Goal: Transaction & Acquisition: Purchase product/service

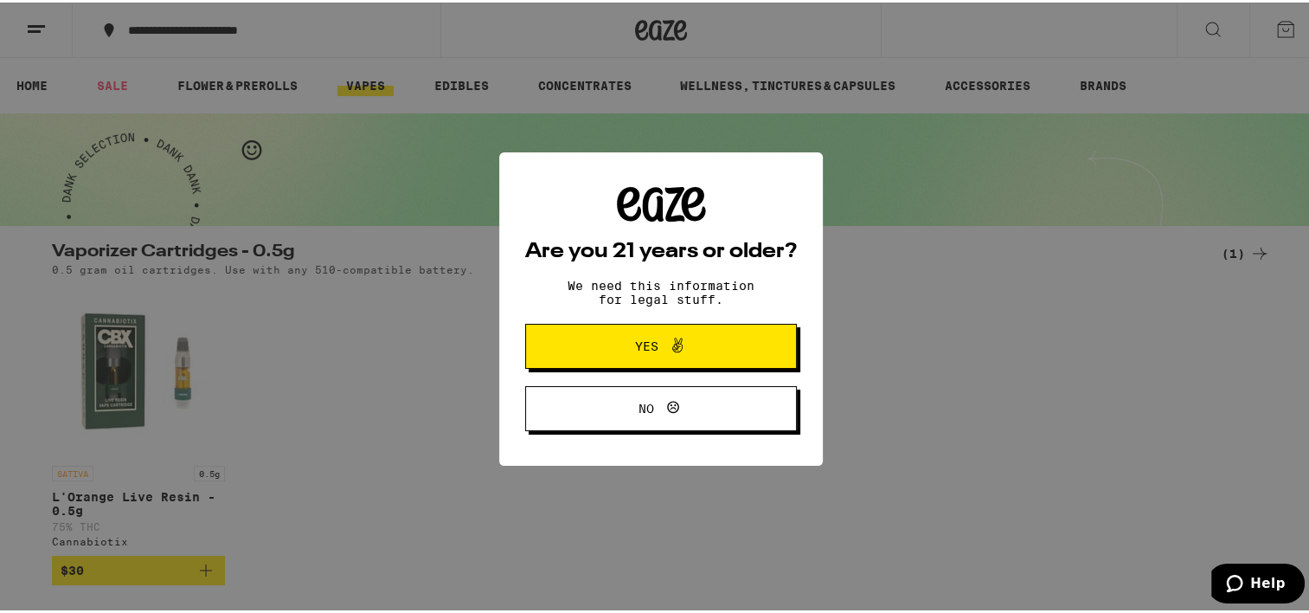
click at [736, 348] on button "Yes" at bounding box center [661, 343] width 272 height 45
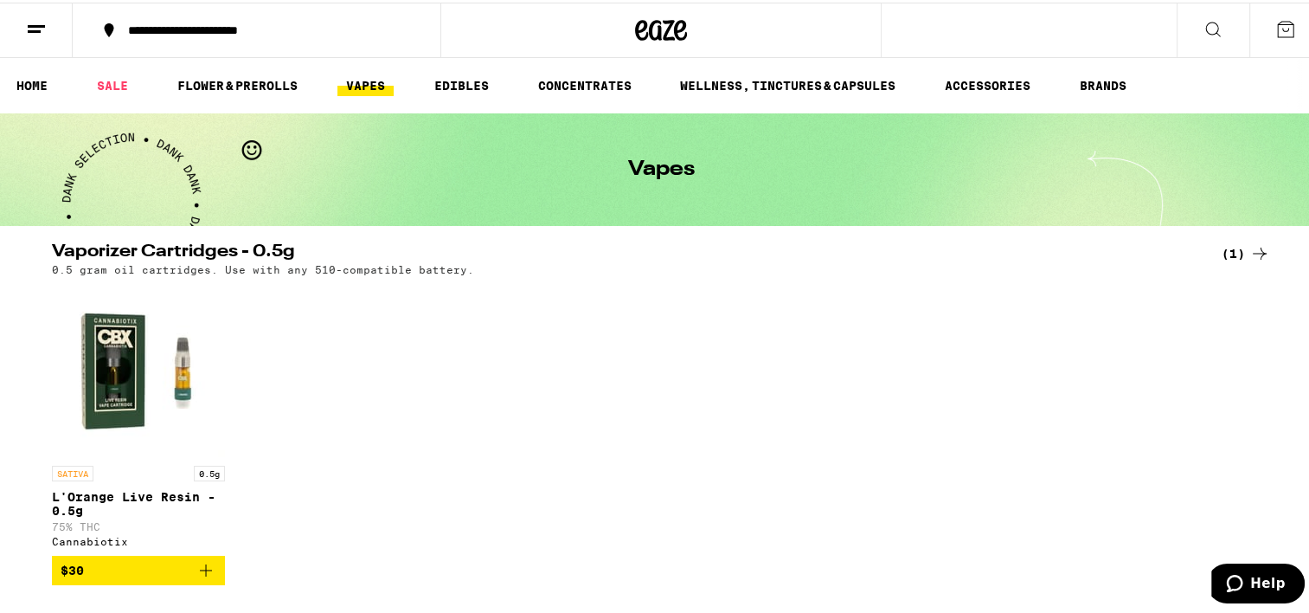
click at [378, 85] on link "VAPES" at bounding box center [365, 83] width 56 height 21
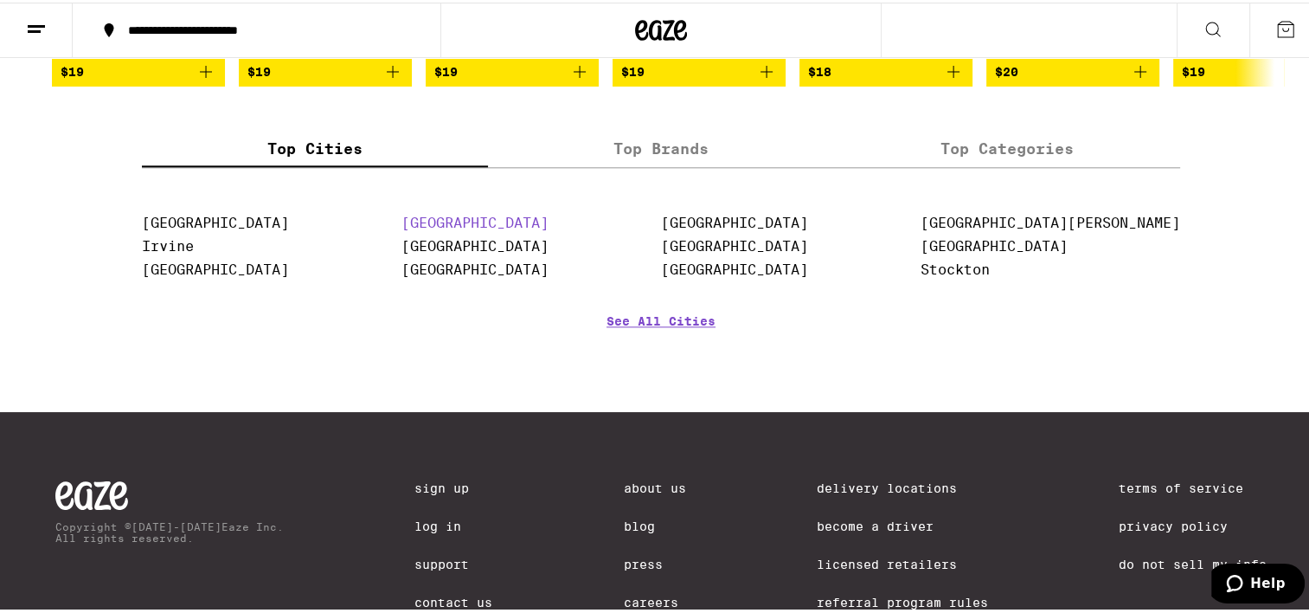
scroll to position [2077, 0]
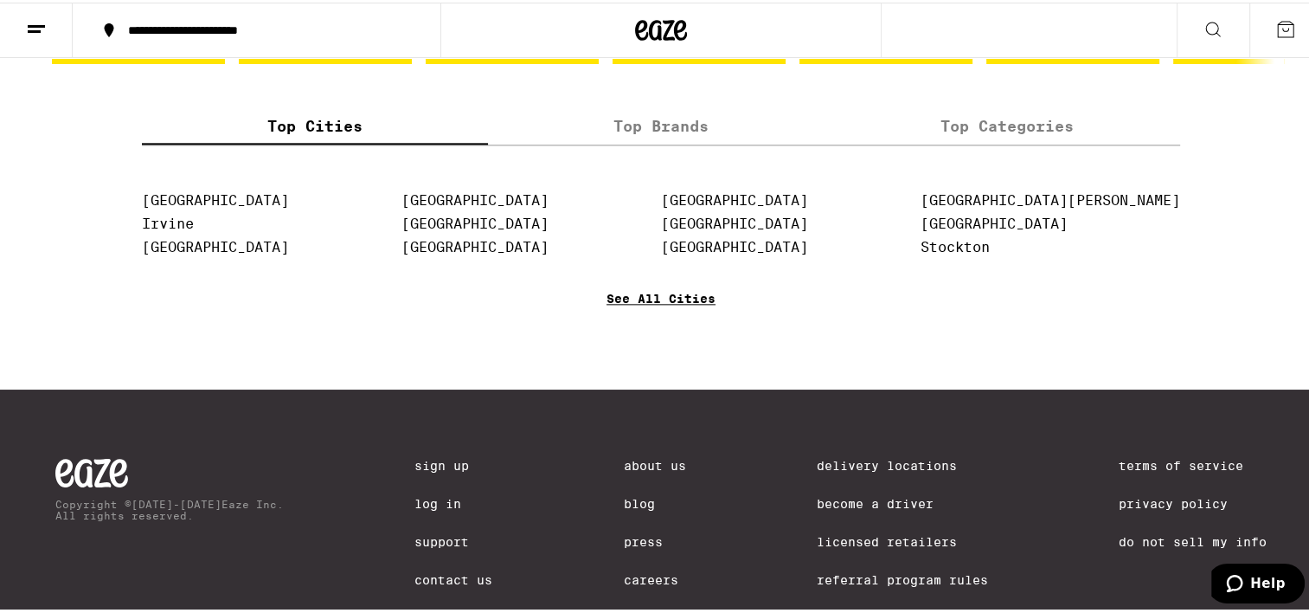
click at [679, 342] on link "See All Cities" at bounding box center [661, 321] width 109 height 64
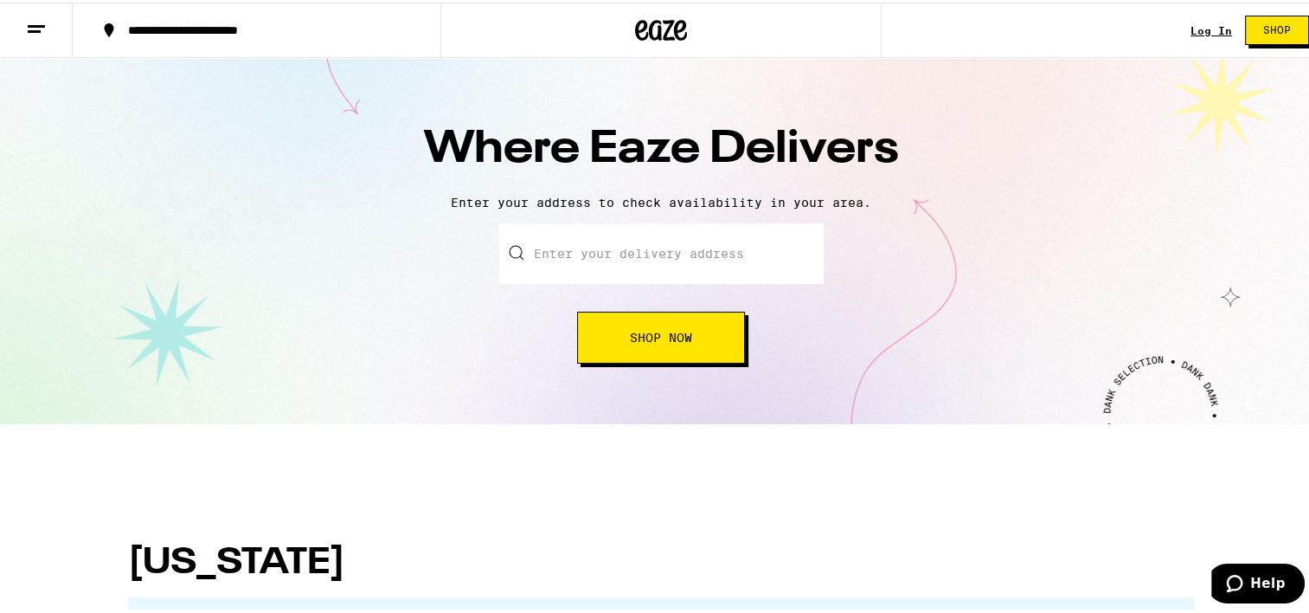
click at [702, 248] on input "text" at bounding box center [661, 251] width 324 height 61
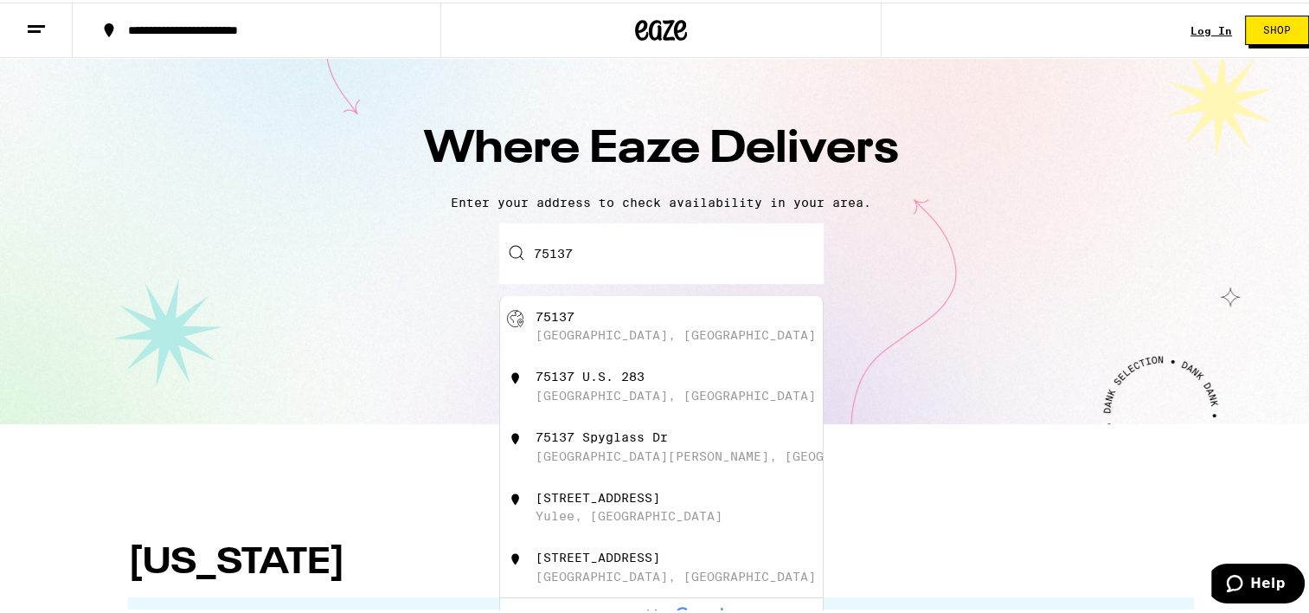
click at [640, 325] on div "75137 [GEOGRAPHIC_DATA], [GEOGRAPHIC_DATA]" at bounding box center [690, 323] width 309 height 33
type input "[GEOGRAPHIC_DATA], [GEOGRAPHIC_DATA] 75137"
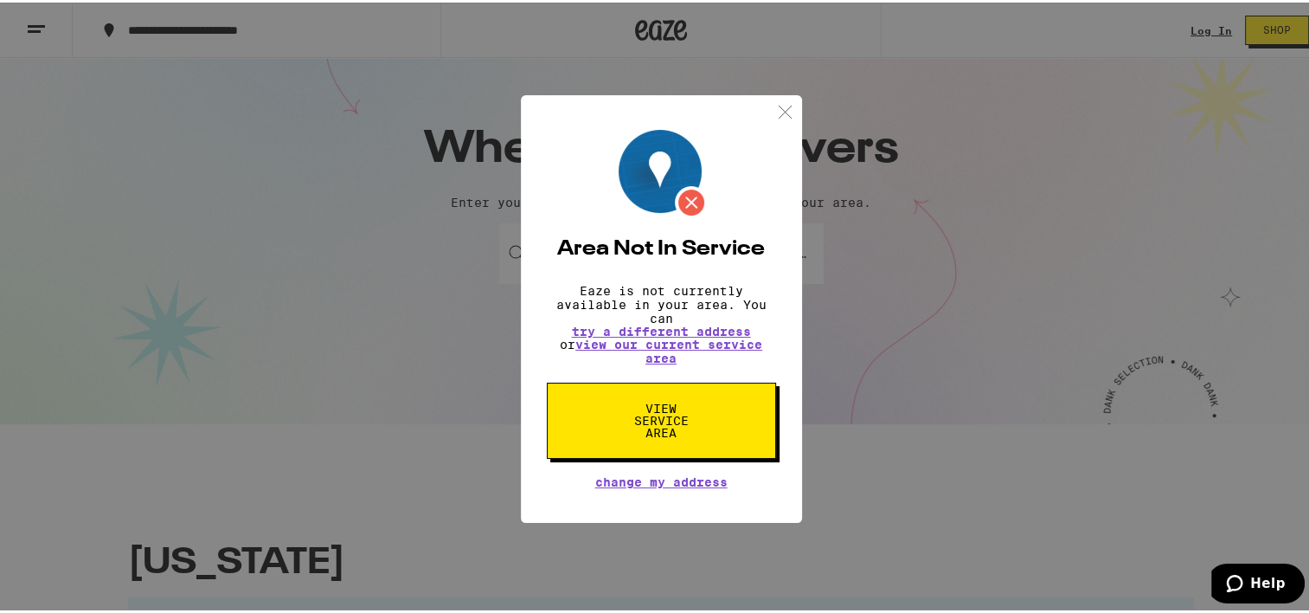
click at [774, 104] on img at bounding box center [785, 110] width 22 height 22
